Goal: Task Accomplishment & Management: Manage account settings

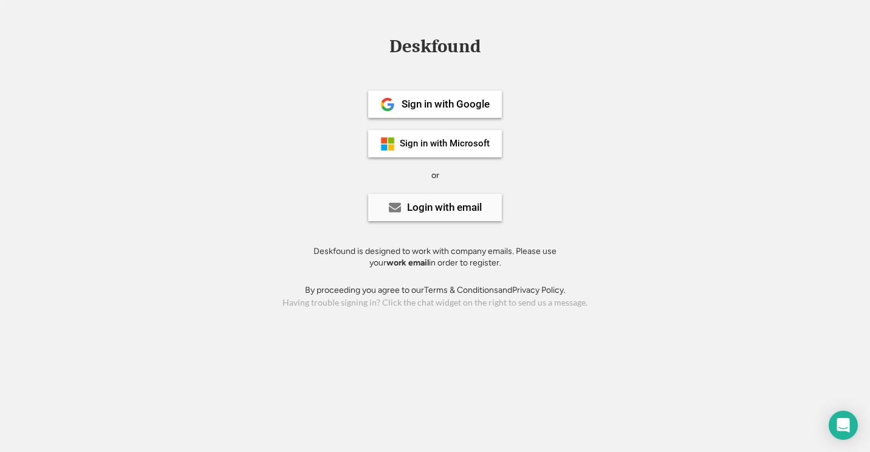
click at [431, 211] on div "Login with email" at bounding box center [444, 207] width 75 height 10
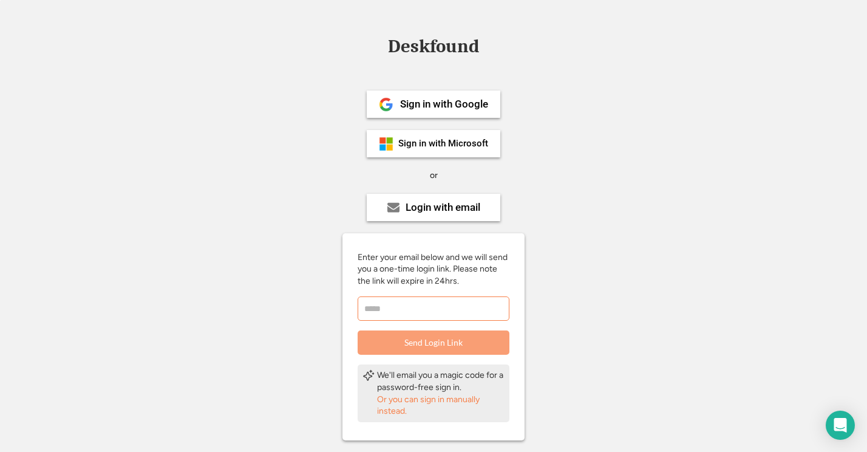
click at [392, 310] on input "email" at bounding box center [434, 308] width 152 height 24
type input "**********"
click at [453, 347] on button "Send Login Link" at bounding box center [434, 342] width 152 height 24
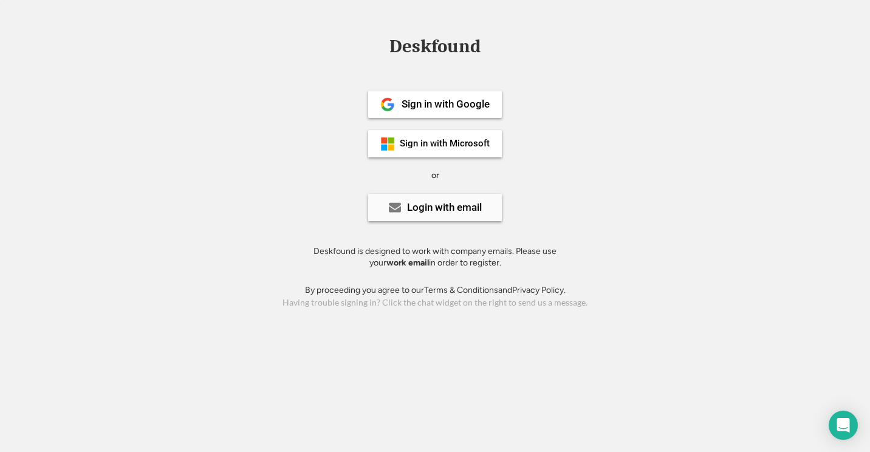
click at [429, 210] on div "Login with email" at bounding box center [444, 207] width 75 height 10
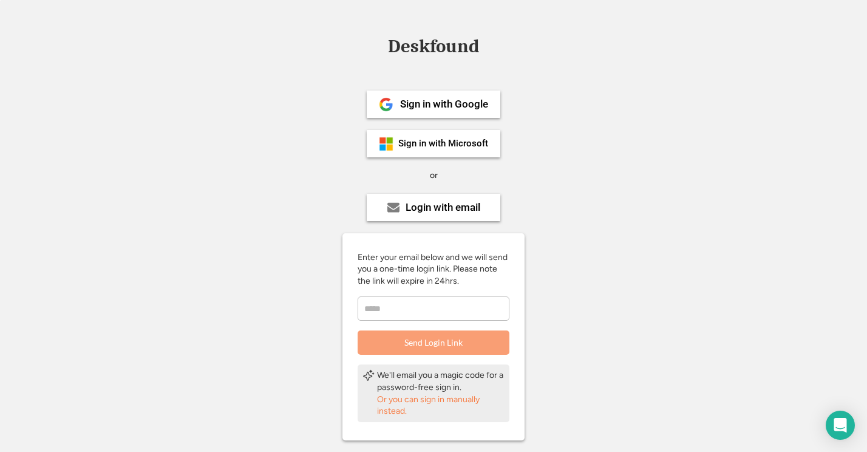
click at [388, 405] on div "Or you can sign in manually instead." at bounding box center [441, 406] width 128 height 24
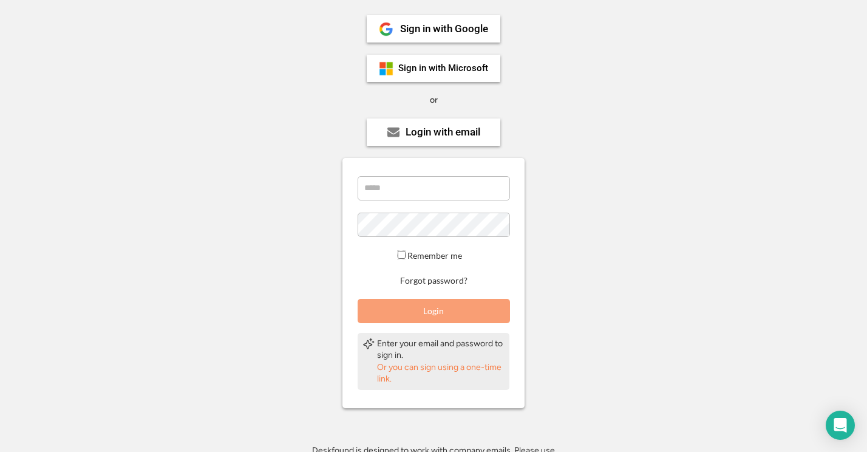
scroll to position [77, 0]
click at [454, 276] on button "Forgot password?" at bounding box center [433, 280] width 71 height 12
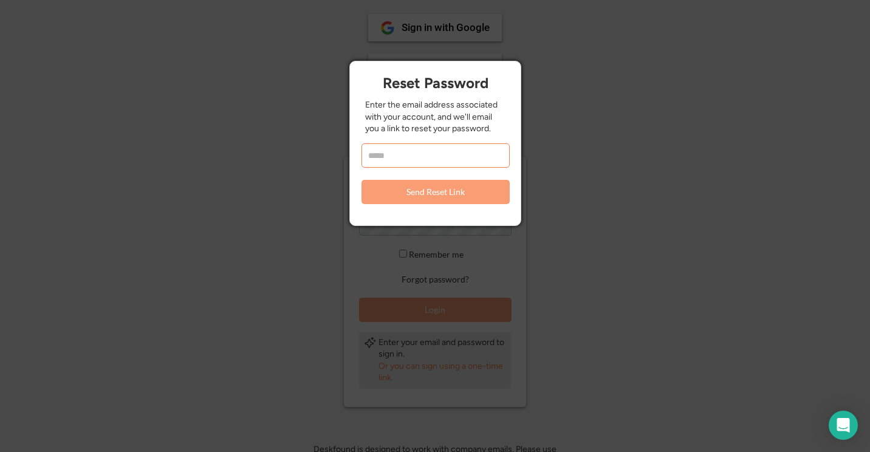
click at [450, 156] on input "email" at bounding box center [435, 155] width 148 height 24
type input "**********"
click at [467, 199] on button "Send Reset Link" at bounding box center [435, 192] width 148 height 24
